Goal: Task Accomplishment & Management: Manage account settings

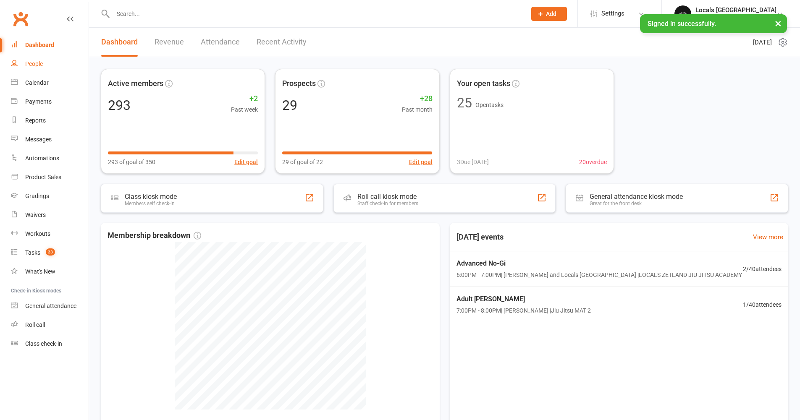
click at [39, 66] on div "People" at bounding box center [34, 63] width 18 height 7
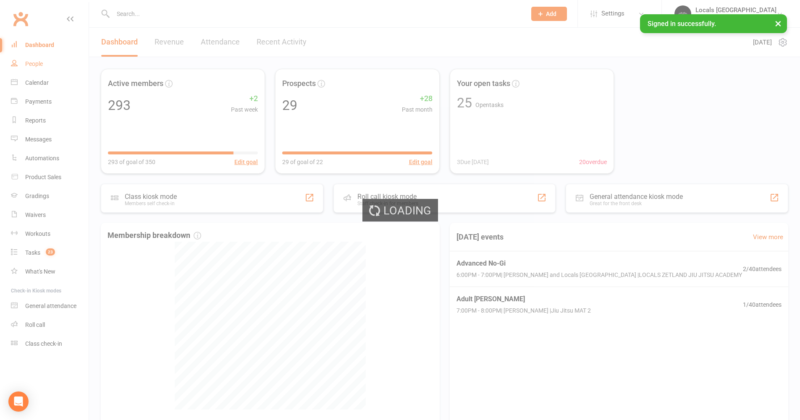
select select "100"
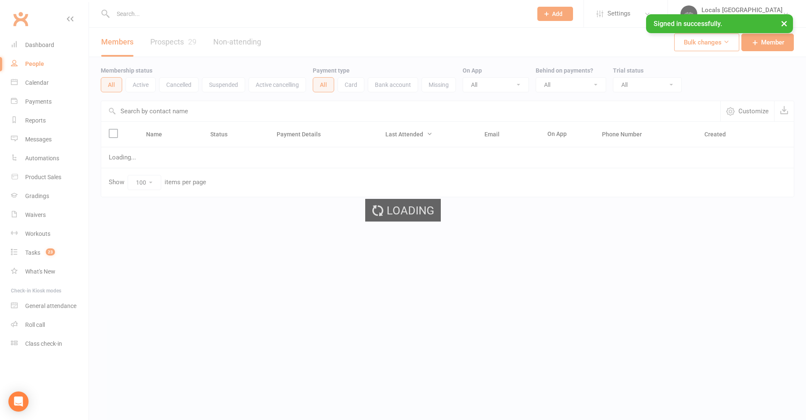
click at [127, 13] on input "text" at bounding box center [318, 14] width 416 height 12
click at [126, 13] on input "text" at bounding box center [318, 14] width 416 height 12
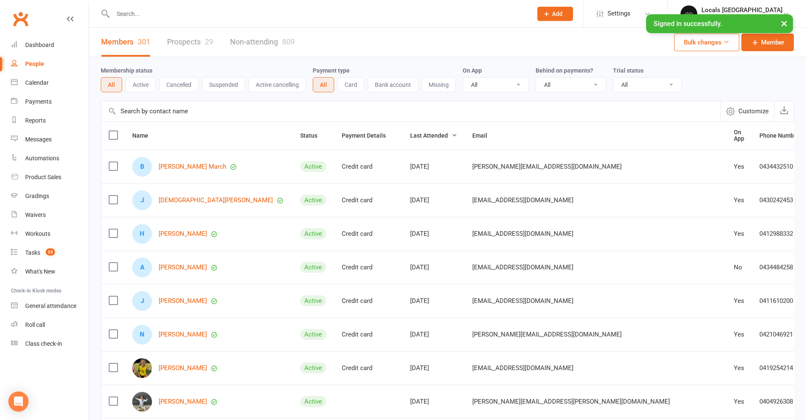
click at [125, 13] on input "text" at bounding box center [318, 14] width 416 height 12
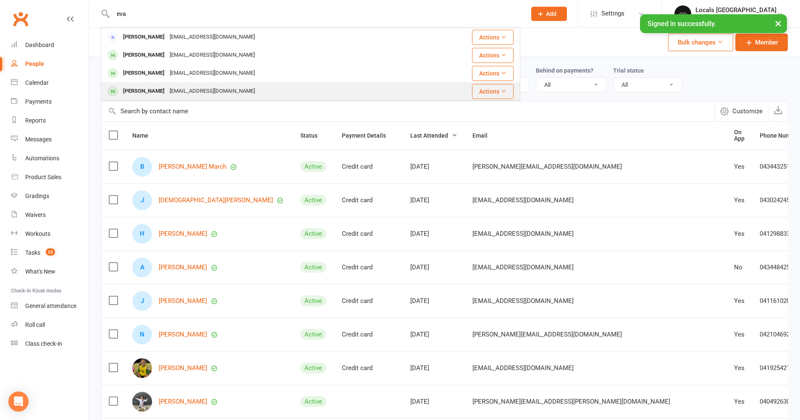
type input "eva"
click at [147, 89] on div "[PERSON_NAME]" at bounding box center [143, 91] width 47 height 12
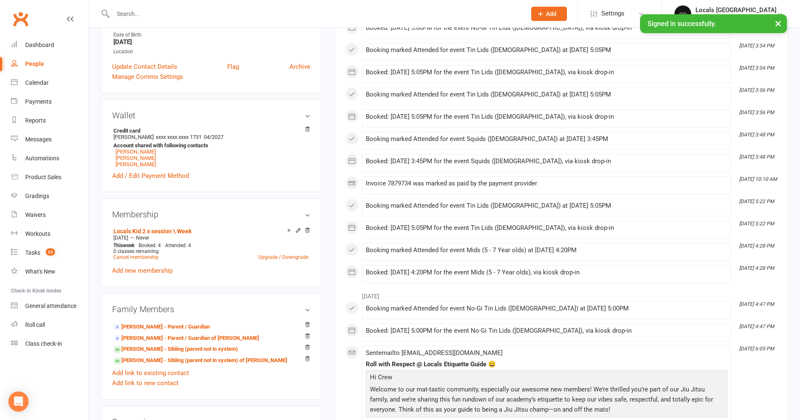
scroll to position [191, 0]
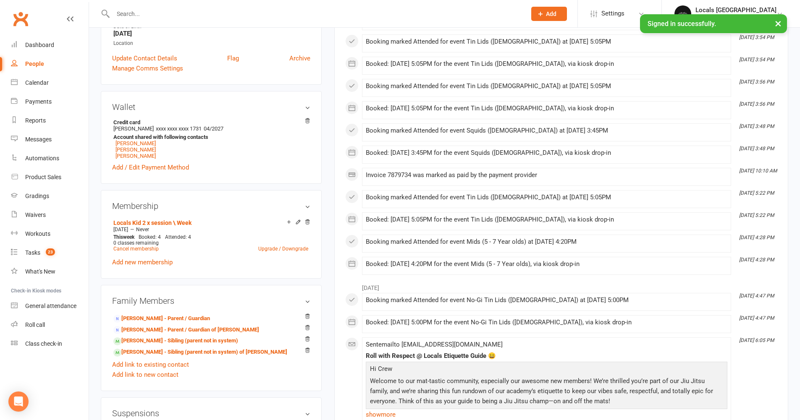
click at [298, 222] on icon at bounding box center [298, 222] width 6 height 6
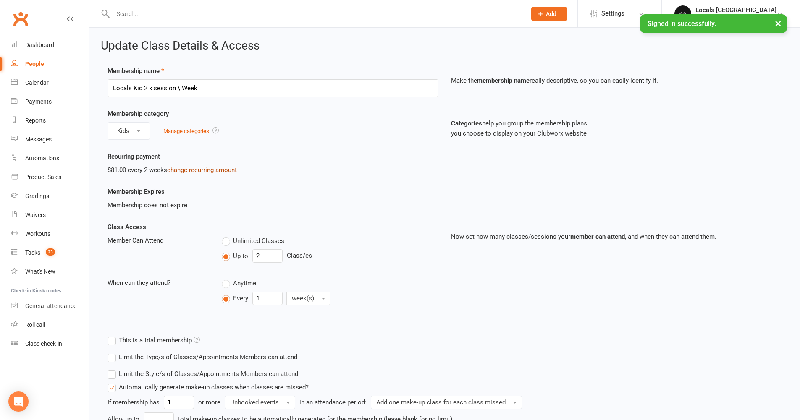
click at [195, 167] on link "change recurring amount" at bounding box center [202, 170] width 70 height 8
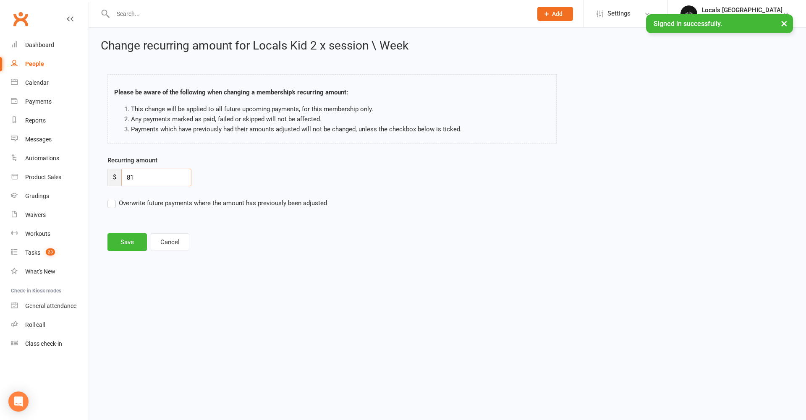
click at [147, 176] on input "81" at bounding box center [156, 178] width 70 height 18
click at [146, 177] on input "81" at bounding box center [156, 178] width 70 height 18
drag, startPoint x: 146, startPoint y: 177, endPoint x: 120, endPoint y: 173, distance: 26.7
click at [128, 175] on input "81" at bounding box center [156, 178] width 70 height 18
type input "90"
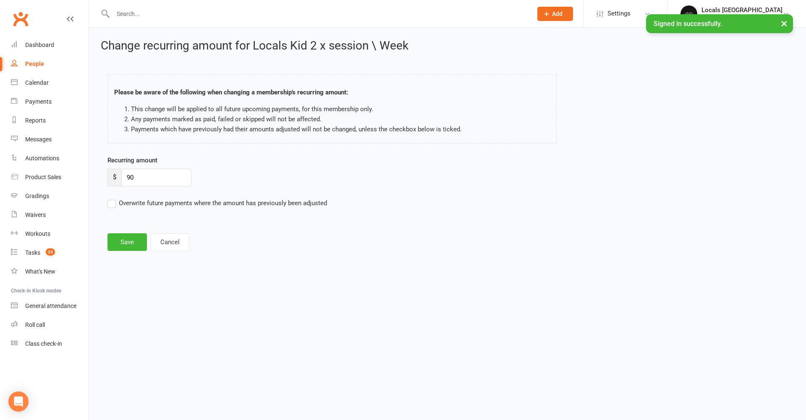
click at [113, 203] on label "Overwrite future payments where the amount has previously been adjusted" at bounding box center [217, 203] width 220 height 10
click at [113, 198] on input "Overwrite future payments where the amount has previously been adjusted" at bounding box center [217, 198] width 220 height 0
click at [125, 240] on button "Save" at bounding box center [126, 242] width 39 height 18
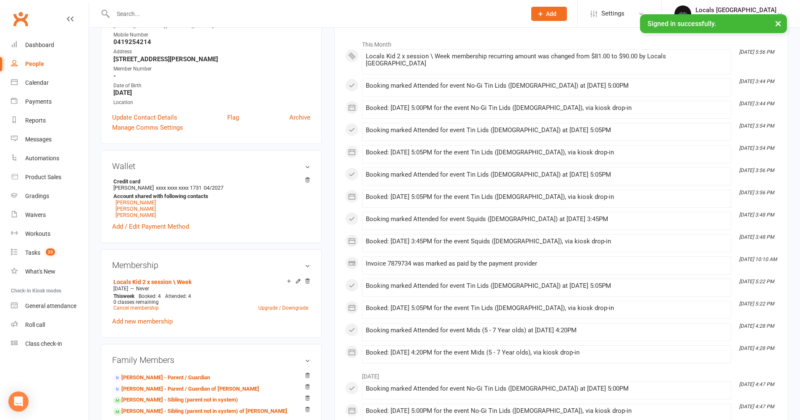
scroll to position [148, 0]
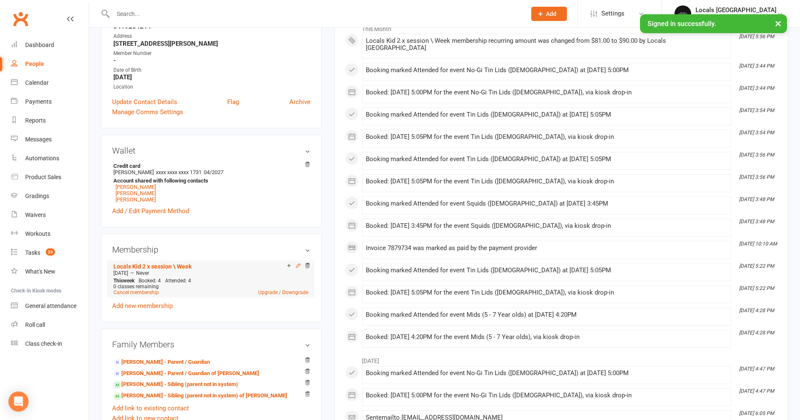
click at [298, 264] on icon at bounding box center [298, 266] width 4 height 4
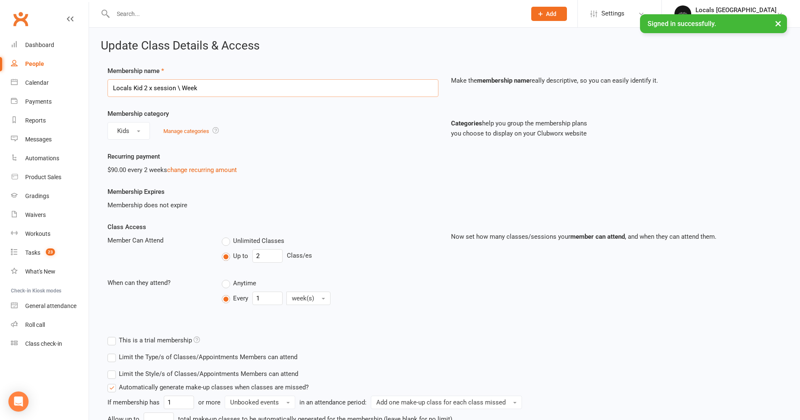
click at [186, 93] on input "Locals Kid 2 x session \ Week" at bounding box center [272, 88] width 331 height 18
click at [221, 97] on input "Locals Kid 2 x session \ Week" at bounding box center [272, 88] width 331 height 18
drag, startPoint x: 207, startPoint y: 90, endPoint x: 89, endPoint y: 68, distance: 120.0
click at [89, 70] on div "Update Class Details & Access Membership name Locals Kid 2 x session \ Week Mak…" at bounding box center [444, 352] width 711 height 648
click at [338, 139] on div "Kids Manage categories" at bounding box center [272, 131] width 331 height 18
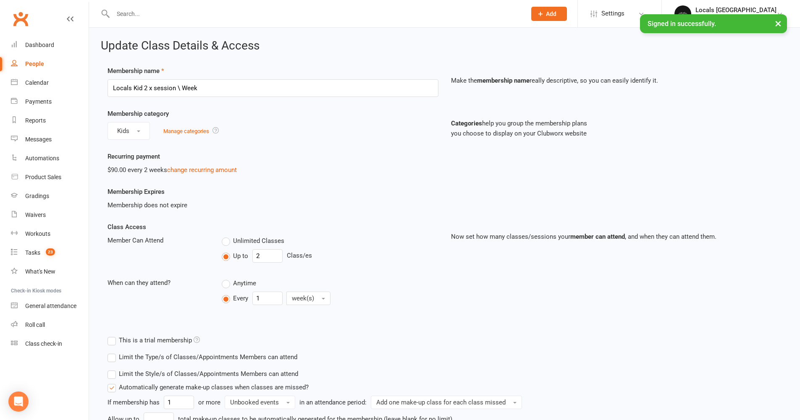
scroll to position [267, 0]
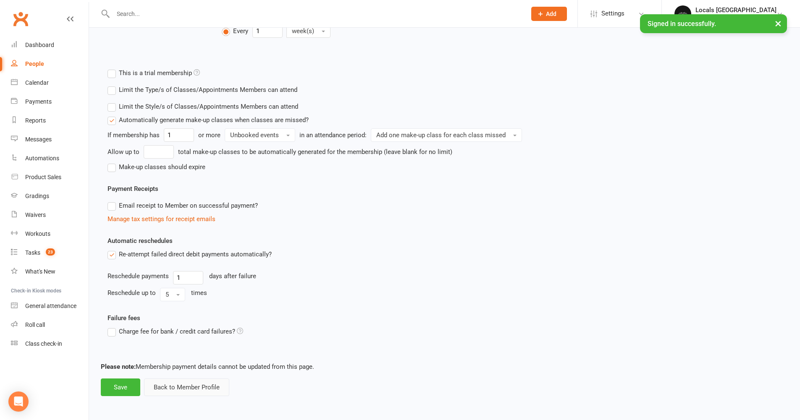
click at [166, 390] on button "Back to Member Profile" at bounding box center [186, 388] width 85 height 18
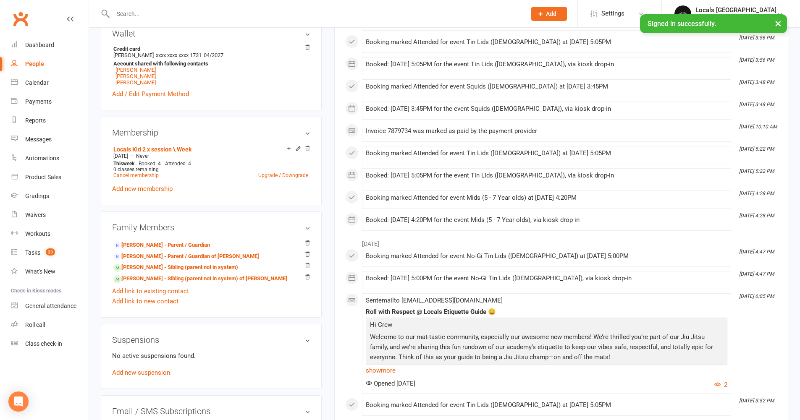
scroll to position [266, 0]
click at [262, 175] on link "Upgrade / Downgrade" at bounding box center [283, 174] width 50 height 6
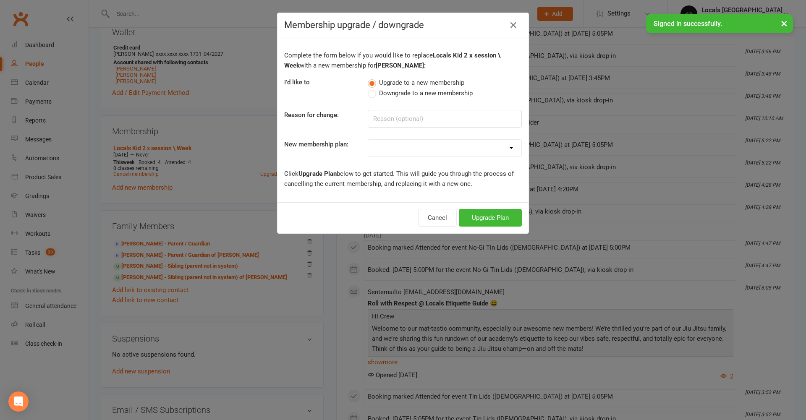
click at [429, 149] on select "LOCALS ZETLAND Kids 10 Pass (new members only) LOCALS ZETLAND (Adults) 10 sessi…" at bounding box center [444, 148] width 153 height 17
select select "2"
click at [501, 219] on button "Upgrade Plan" at bounding box center [490, 218] width 63 height 18
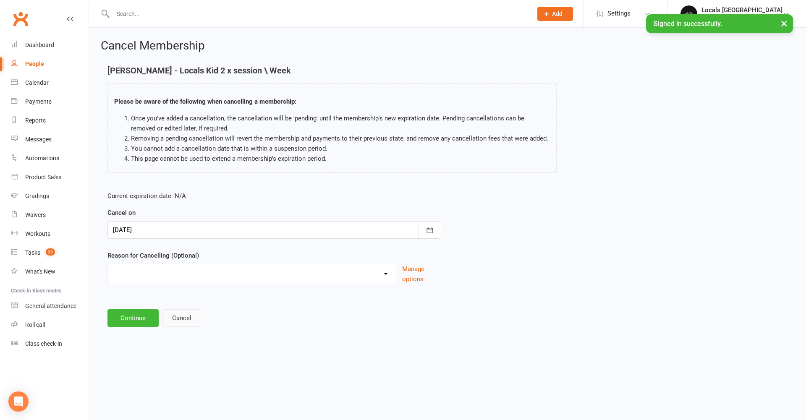
click at [191, 317] on button "Cancel" at bounding box center [181, 318] width 39 height 18
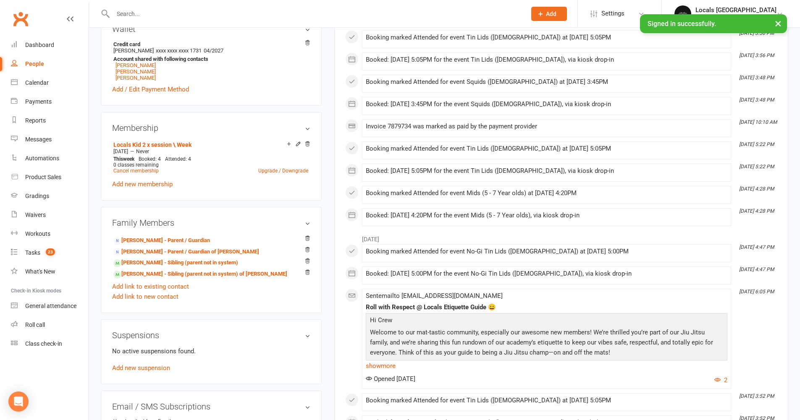
scroll to position [276, 0]
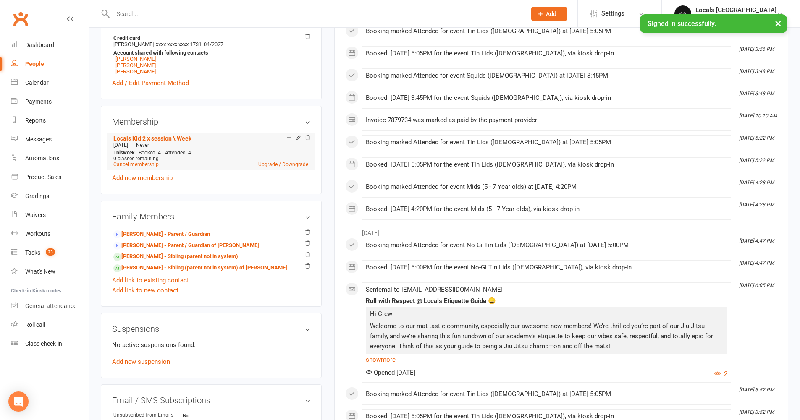
click at [296, 137] on div "Add make-up class" at bounding box center [318, 138] width 47 height 9
click at [298, 138] on icon at bounding box center [298, 138] width 6 height 6
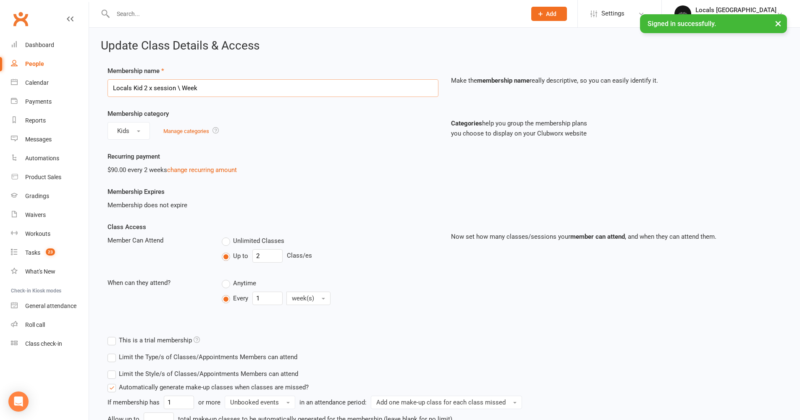
drag, startPoint x: 198, startPoint y: 87, endPoint x: 60, endPoint y: 62, distance: 140.1
click at [60, 62] on ui-view "Prospect Member Non-attending contact Class / event Appointment Grading event T…" at bounding box center [400, 338] width 800 height 673
type input "Locals Kid Unlimited"
click at [292, 165] on div "$90.00 every 2 weeks change recurring amount" at bounding box center [272, 170] width 331 height 10
click at [226, 242] on label "Unlimited Classes" at bounding box center [253, 241] width 63 height 10
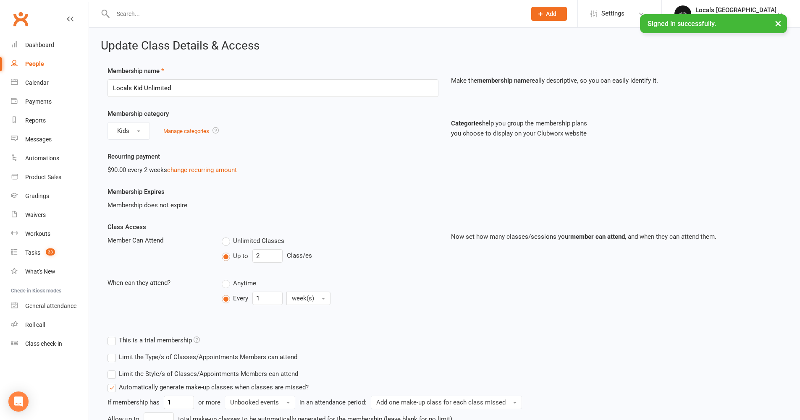
click at [226, 236] on input "Unlimited Classes" at bounding box center [224, 236] width 5 height 0
type input "0"
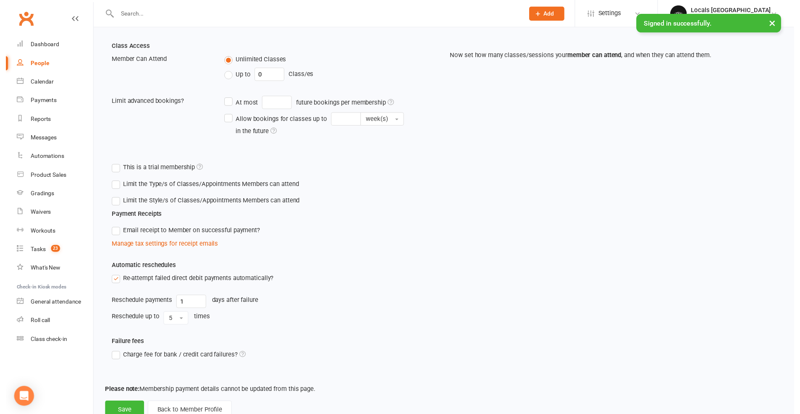
scroll to position [209, 0]
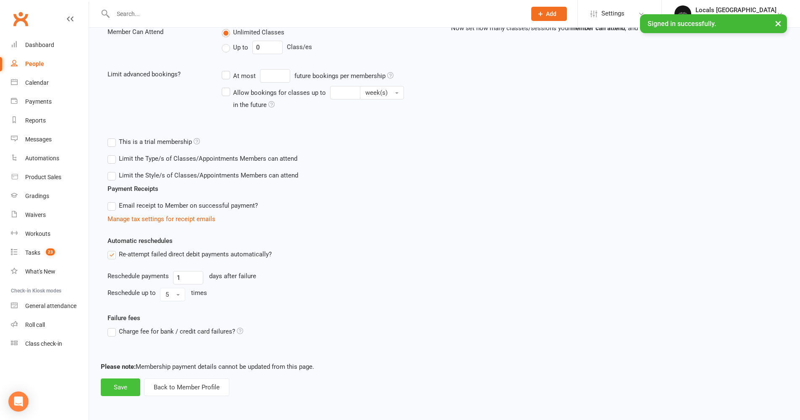
click at [122, 383] on button "Save" at bounding box center [120, 388] width 39 height 18
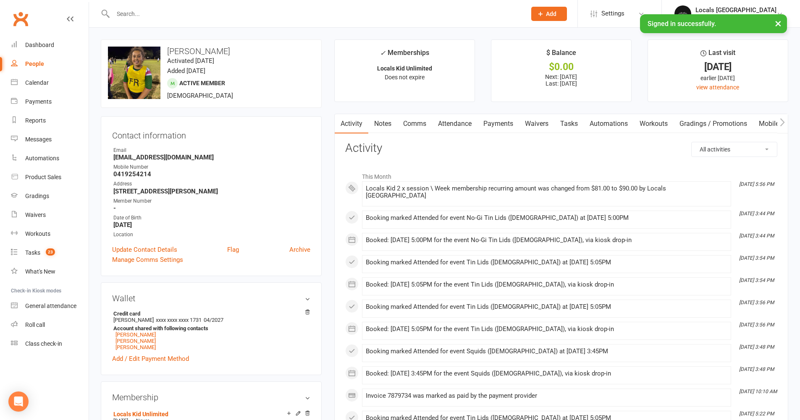
click at [494, 123] on link "Payments" at bounding box center [498, 123] width 42 height 19
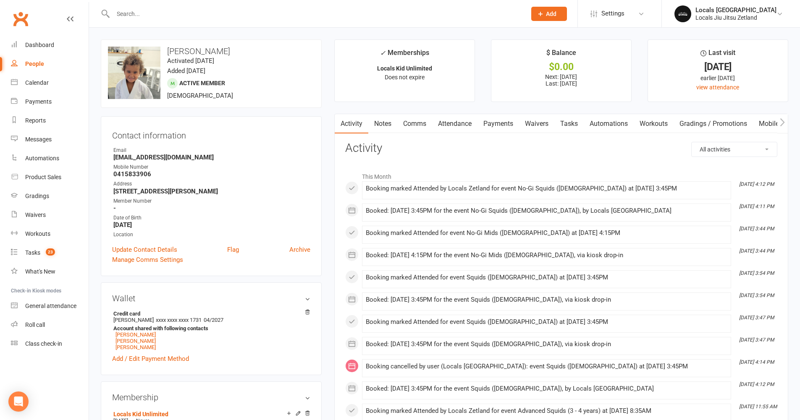
click at [502, 124] on link "Payments" at bounding box center [498, 123] width 42 height 19
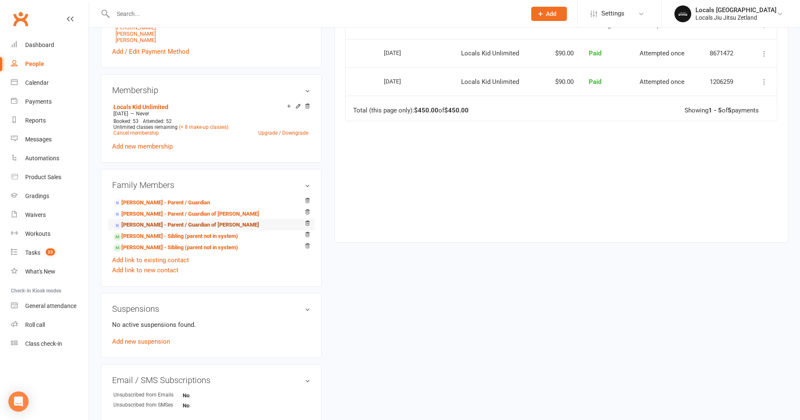
scroll to position [283, 0]
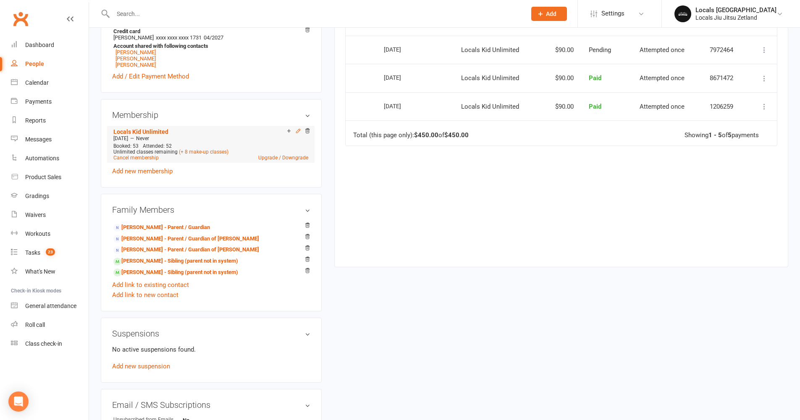
click at [297, 128] on icon at bounding box center [298, 131] width 6 height 6
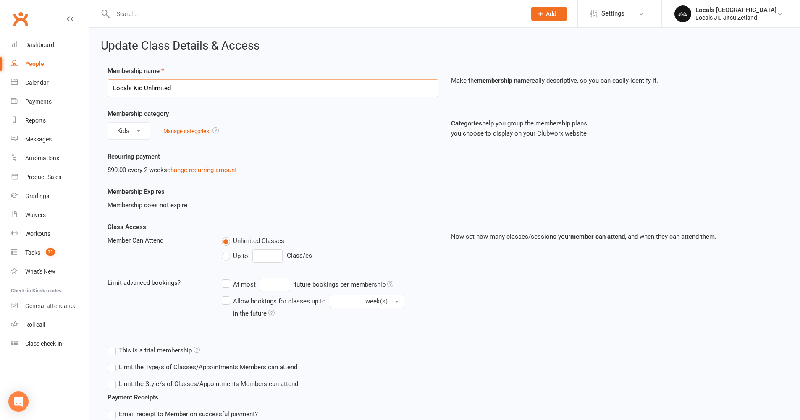
drag, startPoint x: 173, startPoint y: 88, endPoint x: 108, endPoint y: 74, distance: 66.0
click at [108, 74] on div "Membership name Locals Kid Unlimited" at bounding box center [272, 81] width 343 height 31
